Goal: Task Accomplishment & Management: Manage account settings

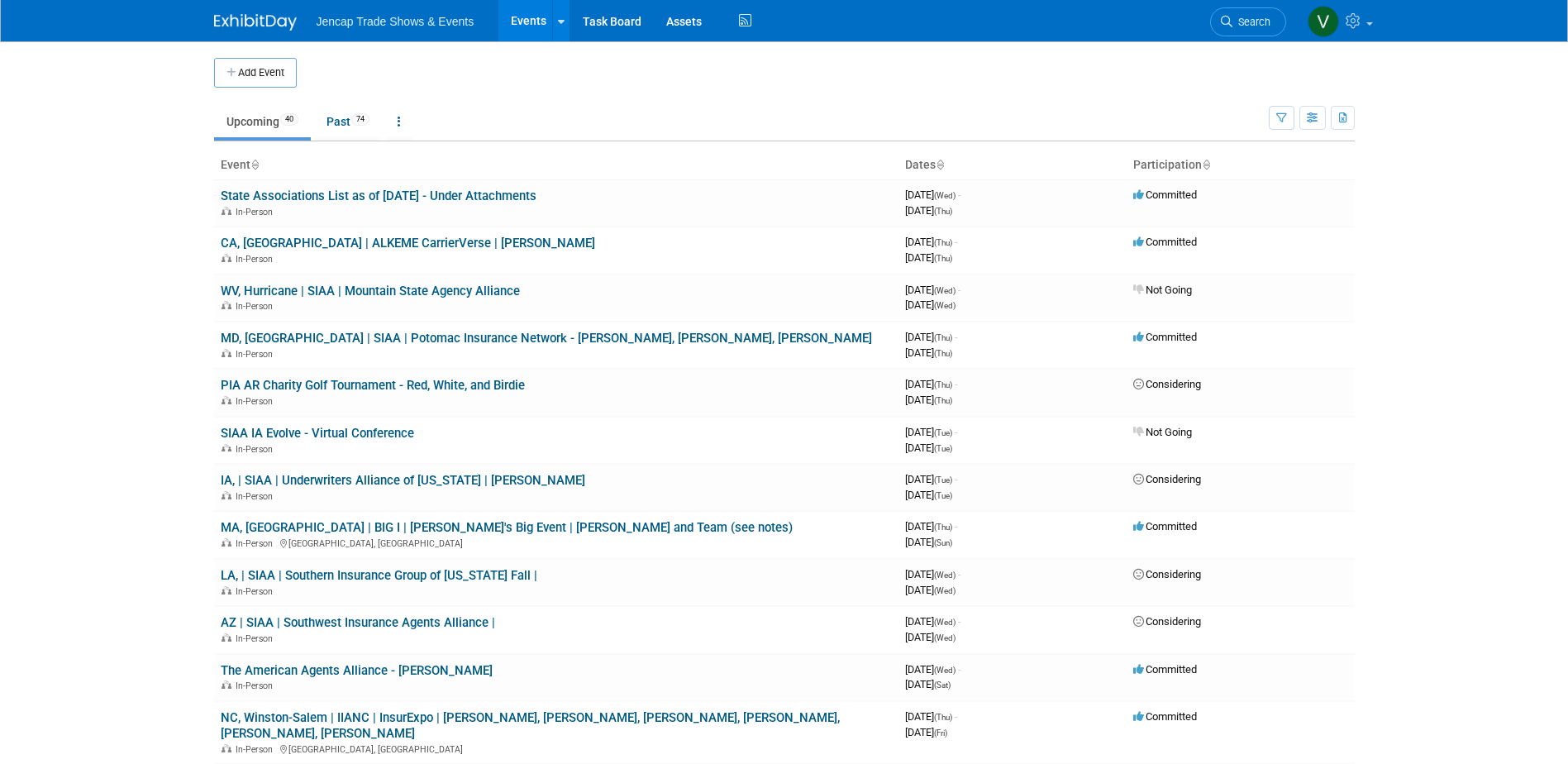
click at [259, 18] on img at bounding box center [255, 23] width 82 height 17
click at [257, 18] on img at bounding box center [255, 23] width 82 height 17
click at [409, 484] on link "IA, | SIAA | Underwriters Alliance of [US_STATE] | [PERSON_NAME]" at bounding box center [403, 480] width 364 height 15
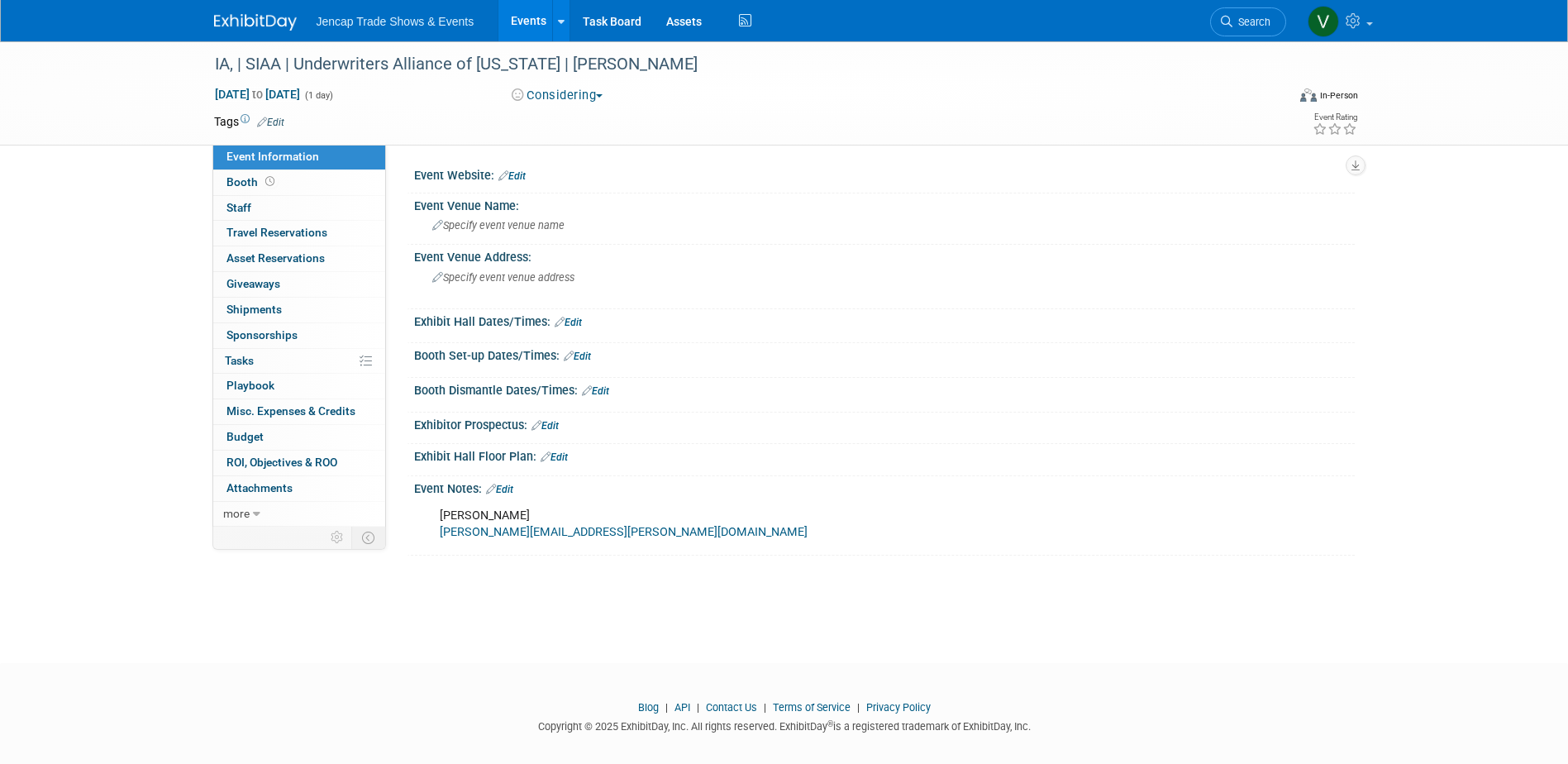
click at [603, 92] on button "Considering" at bounding box center [557, 95] width 103 height 18
click at [586, 126] on link "Committed" at bounding box center [572, 123] width 131 height 24
click at [252, 16] on img at bounding box center [255, 23] width 82 height 17
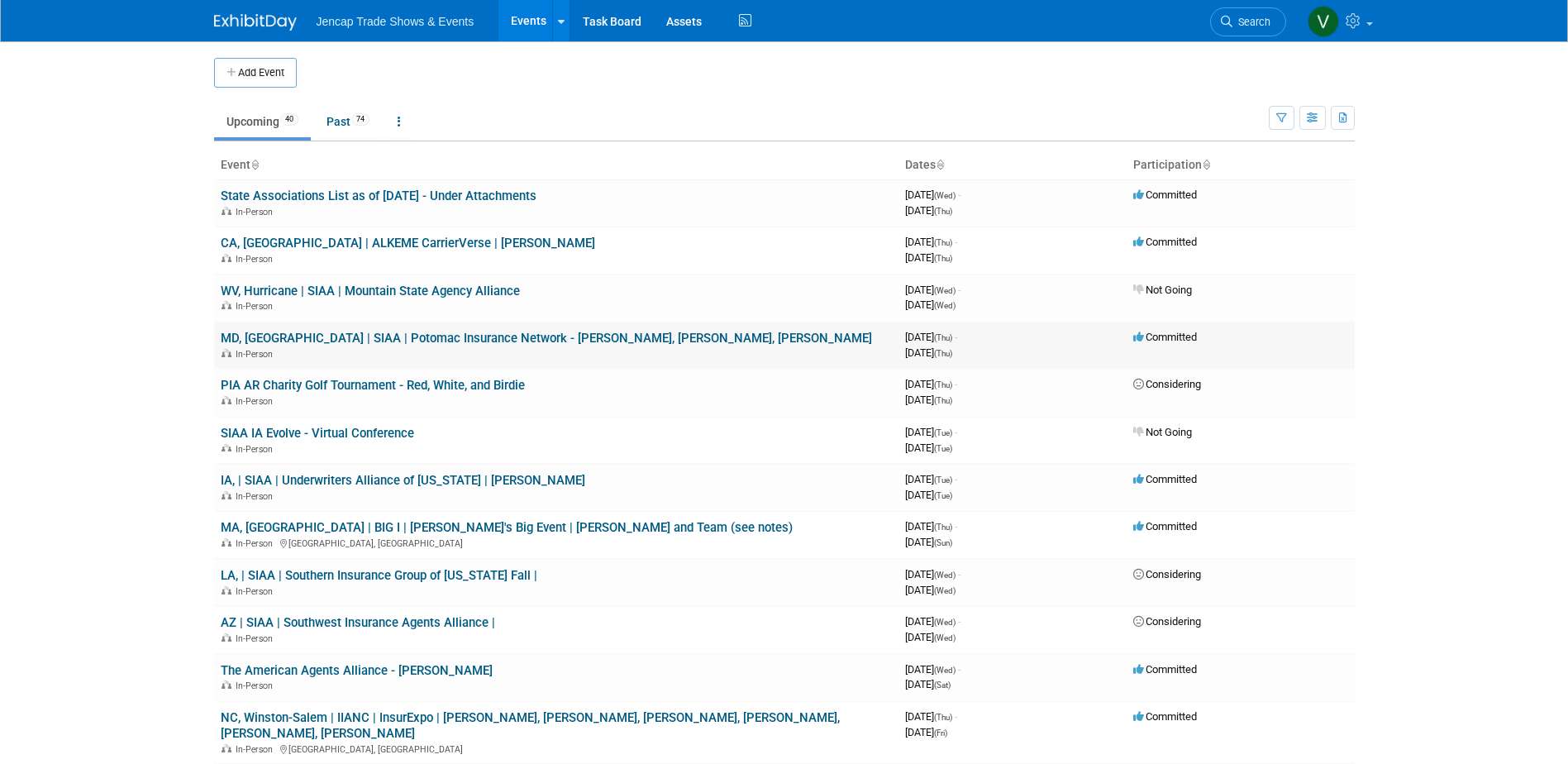
click at [421, 338] on link "MD, [GEOGRAPHIC_DATA] | SIAA | Potomac Insurance Network - [PERSON_NAME], [PERS…" at bounding box center [546, 338] width 651 height 15
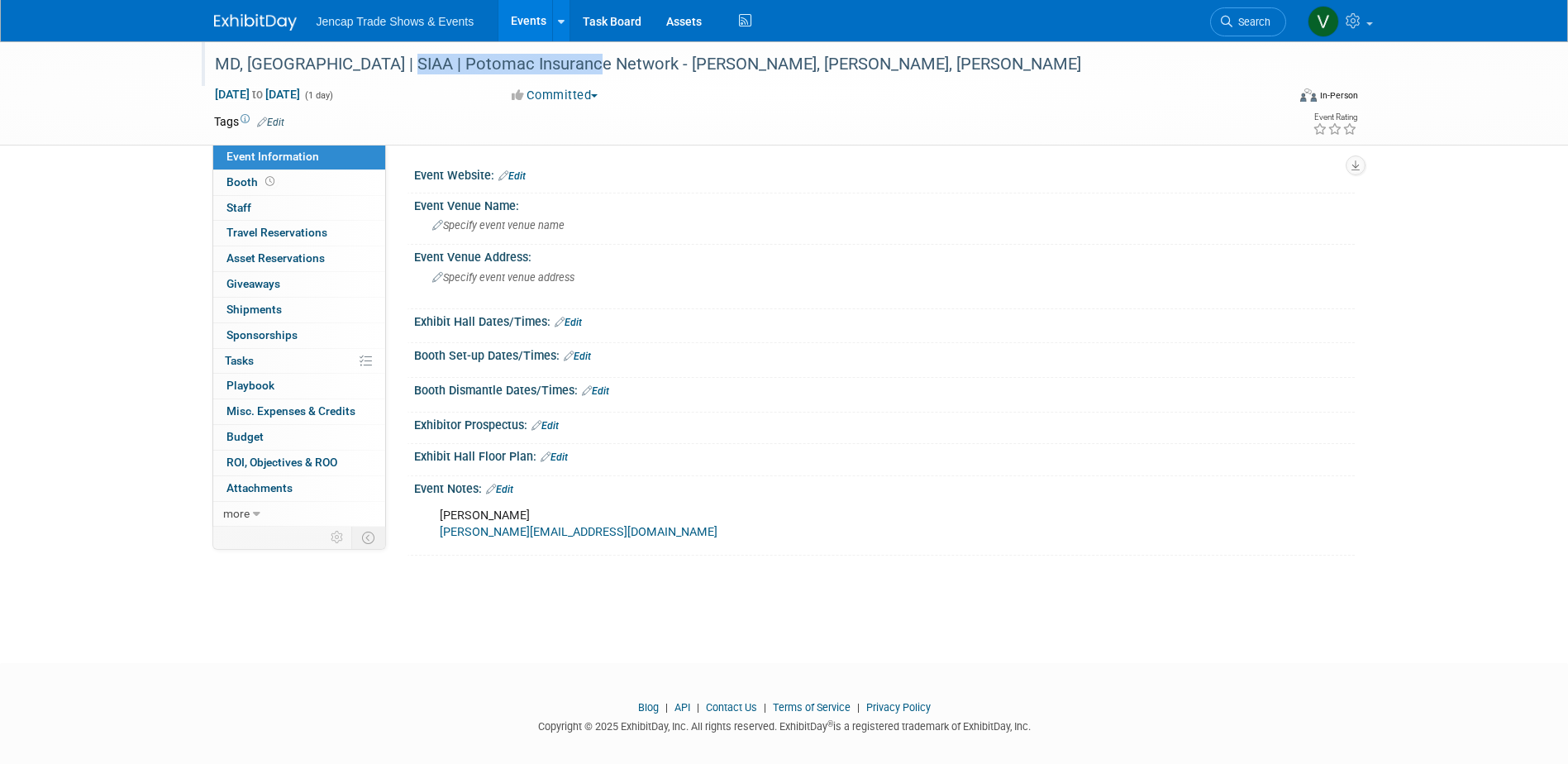
drag, startPoint x: 380, startPoint y: 66, endPoint x: 576, endPoint y: 70, distance: 196.0
click at [576, 70] on div "MD, [GEOGRAPHIC_DATA] | SIAA | Potomac Insurance Network - [PERSON_NAME], [PERS…" at bounding box center [734, 64] width 1052 height 29
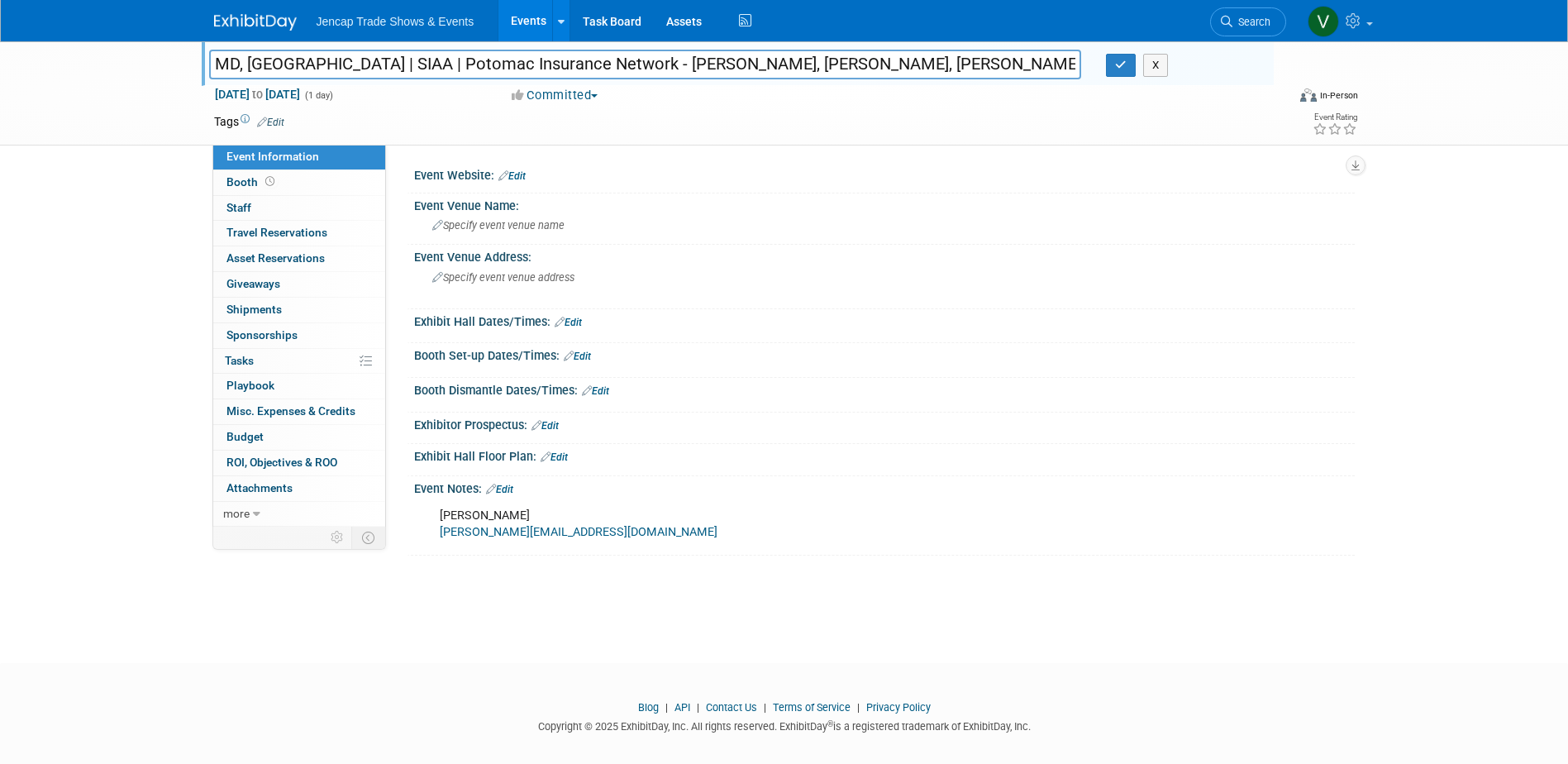
click at [702, 162] on div "Event Website: Edit Event Venue Name: Specify event venue name Event Venue Addr…" at bounding box center [870, 335] width 969 height 382
click at [248, 20] on img at bounding box center [255, 23] width 82 height 17
